Goal: Transaction & Acquisition: Purchase product/service

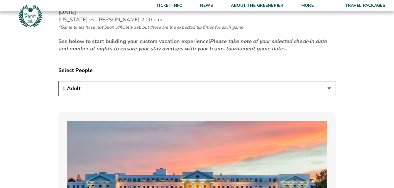
scroll to position [332, 0]
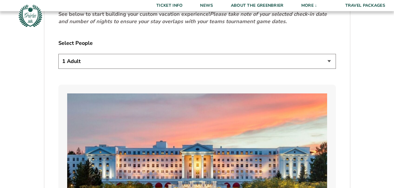
click at [327, 60] on select "1 Adult 2 Adults 3 Adults 4 Adults 2 Adults + 1 Child 2 Adults + 2 Children 2 A…" at bounding box center [196, 61] width 277 height 15
select select "2 Adults"
click at [58, 54] on select "1 Adult 2 Adults 3 Adults 4 Adults 2 Adults + 1 Child 2 Adults + 2 Children 2 A…" at bounding box center [196, 61] width 277 height 15
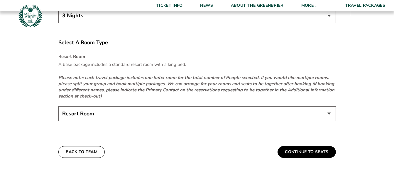
scroll to position [871, 0]
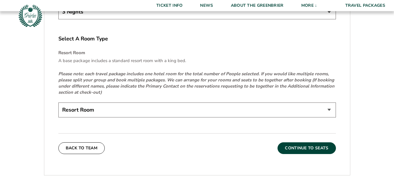
click at [307, 145] on button "Continue To Seats" at bounding box center [306, 148] width 58 height 12
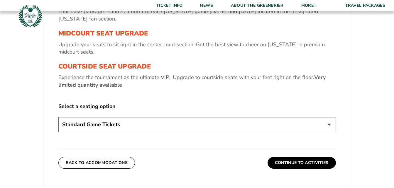
scroll to position [253, 0]
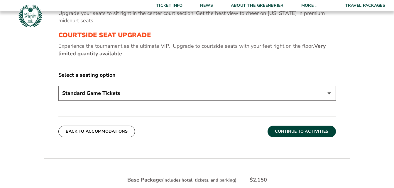
click at [312, 130] on button "Continue To Activities" at bounding box center [301, 132] width 68 height 12
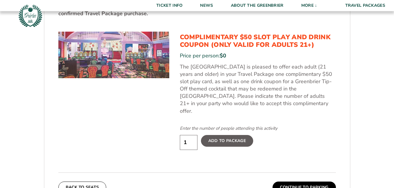
scroll to position [323, 0]
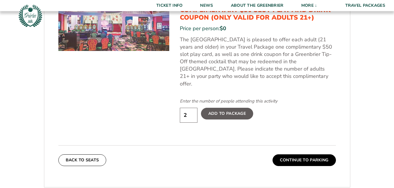
type input "2"
click at [191, 108] on input "2" at bounding box center [189, 115] width 18 height 15
click at [239, 108] on label "Add To Package" at bounding box center [227, 114] width 52 height 12
click at [0, 0] on input "Add To Package" at bounding box center [0, 0] width 0 height 0
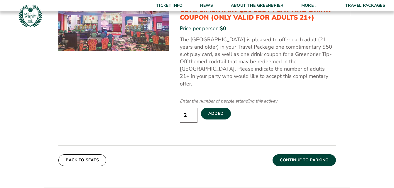
click at [307, 154] on button "Continue To Parking" at bounding box center [303, 160] width 63 height 12
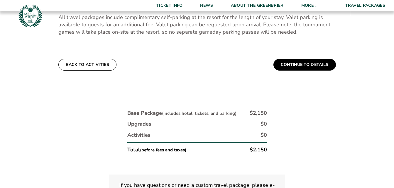
scroll to position [203, 0]
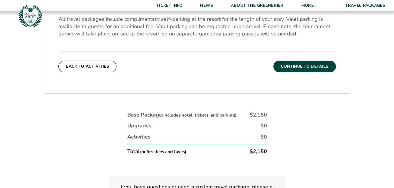
click at [293, 65] on button "Continue To Details" at bounding box center [304, 67] width 62 height 12
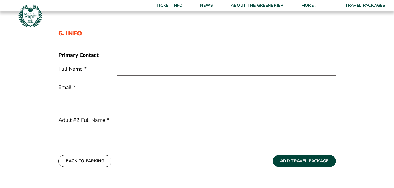
scroll to position [184, 0]
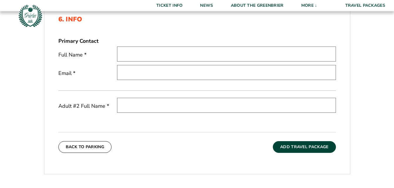
click at [162, 55] on input "text" at bounding box center [226, 54] width 219 height 15
type input "Susan Jones"
type input "sbj4@comcast.net"
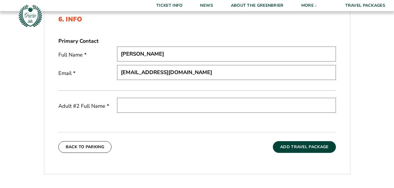
type input "Elaine Kroner"
click at [309, 147] on button "Add Travel Package" at bounding box center [304, 147] width 63 height 12
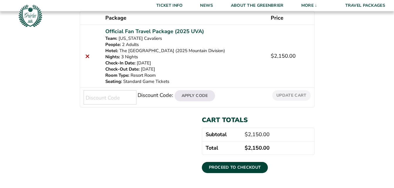
scroll to position [110, 0]
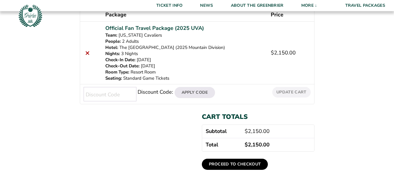
click at [247, 164] on link "Proceed to checkout" at bounding box center [235, 164] width 66 height 11
